Goal: Navigation & Orientation: Find specific page/section

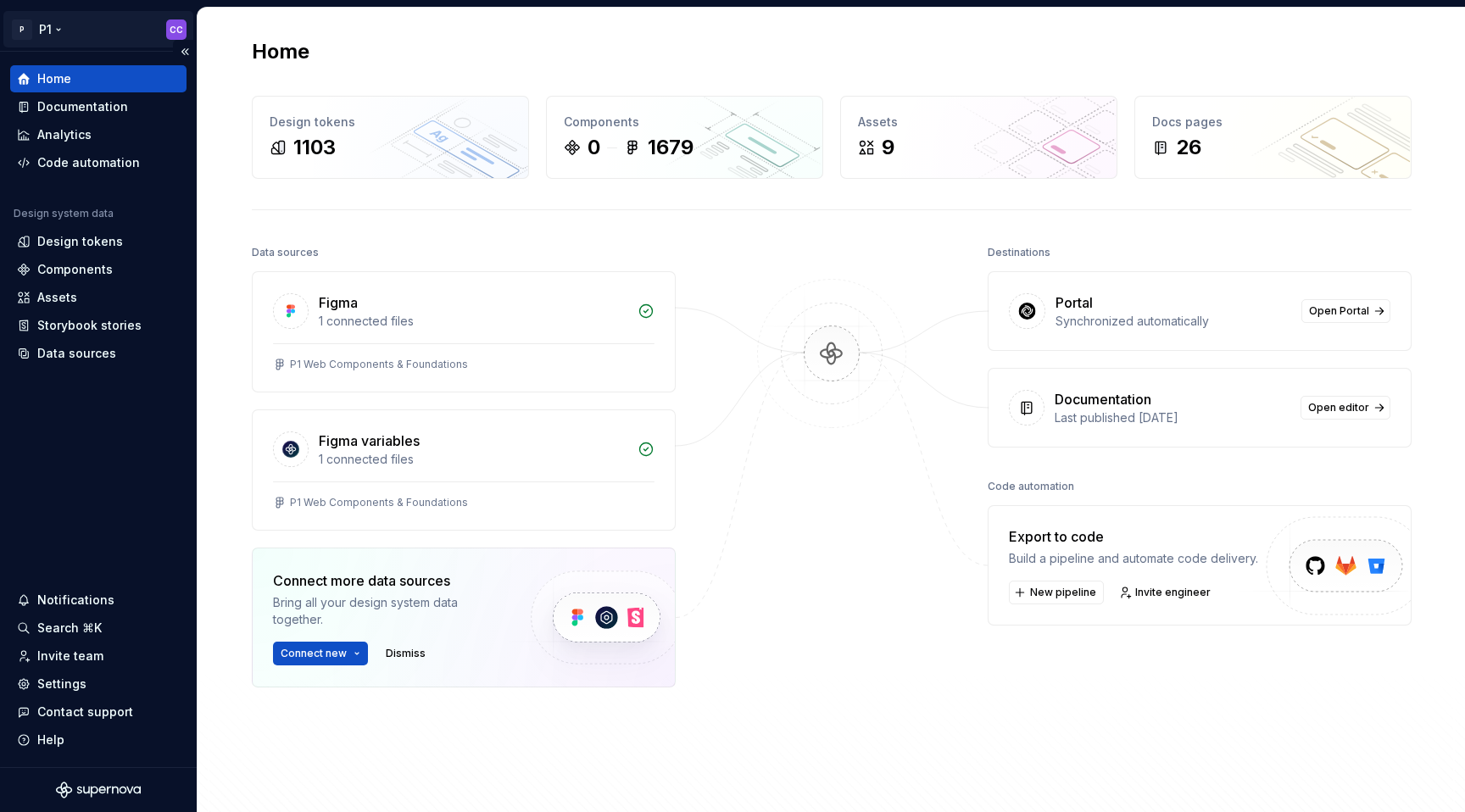
click at [178, 30] on html "P P1 CC Home Documentation Analytics Code automation Design system data Design …" at bounding box center [732, 406] width 1465 height 812
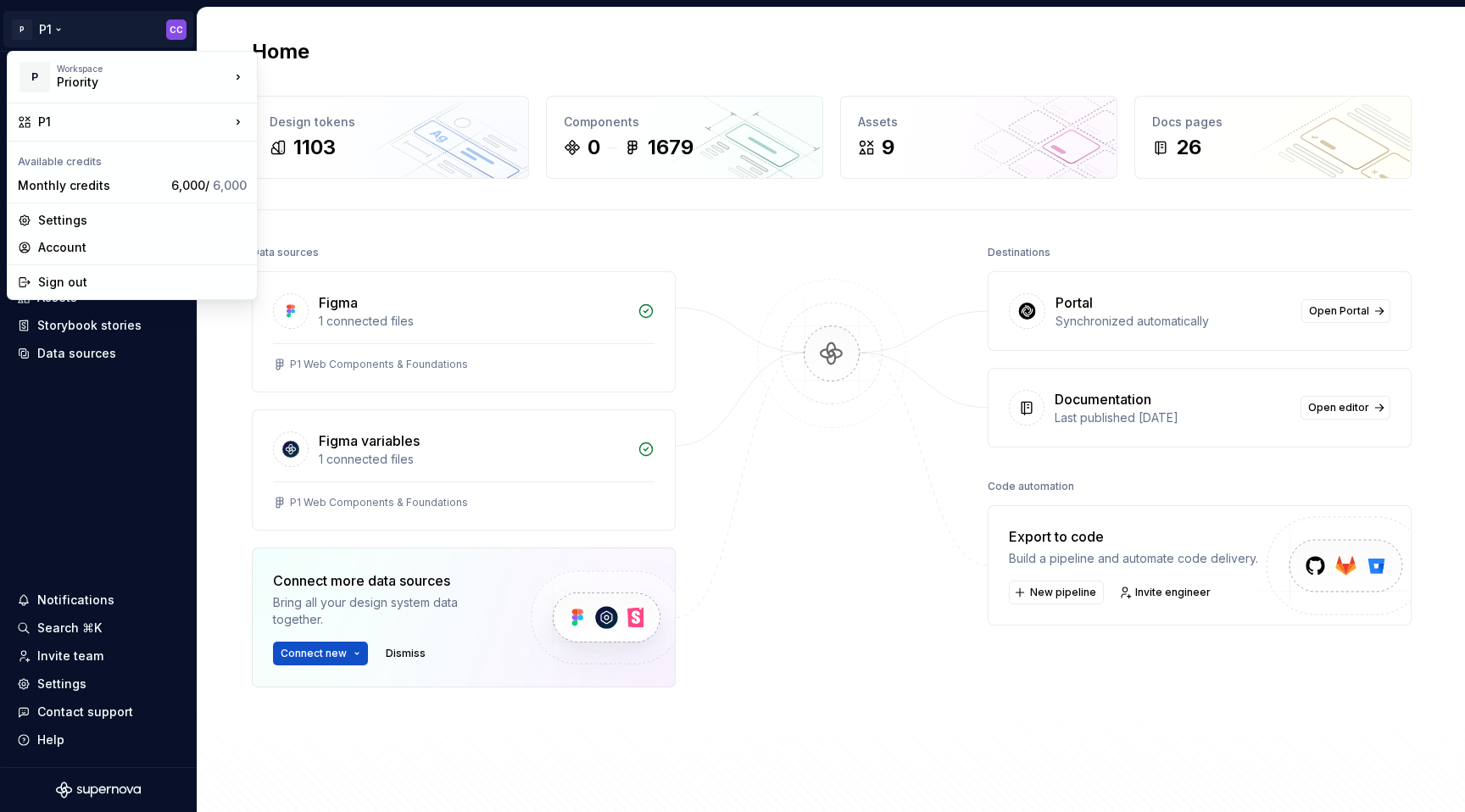
click at [420, 248] on html "P P1 CC Home Documentation Analytics Code automation Design system data Design …" at bounding box center [732, 406] width 1465 height 812
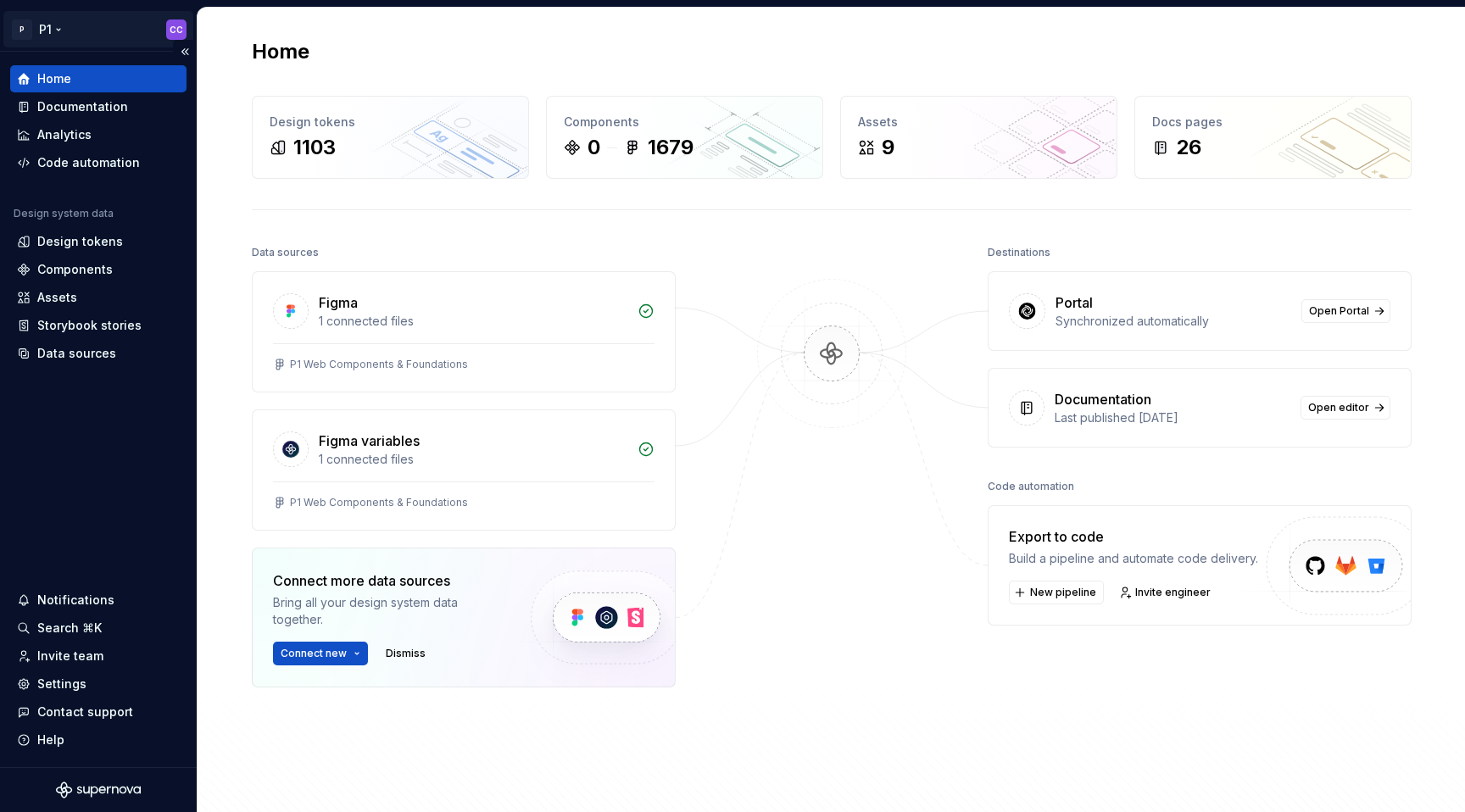
click at [172, 23] on html "P P1 CC Home Documentation Analytics Code automation Design system data Design …" at bounding box center [732, 406] width 1465 height 812
click at [331, 221] on html "P P1 CC Home Documentation Analytics Code automation Design system data Design …" at bounding box center [732, 406] width 1465 height 812
